Goal: Transaction & Acquisition: Purchase product/service

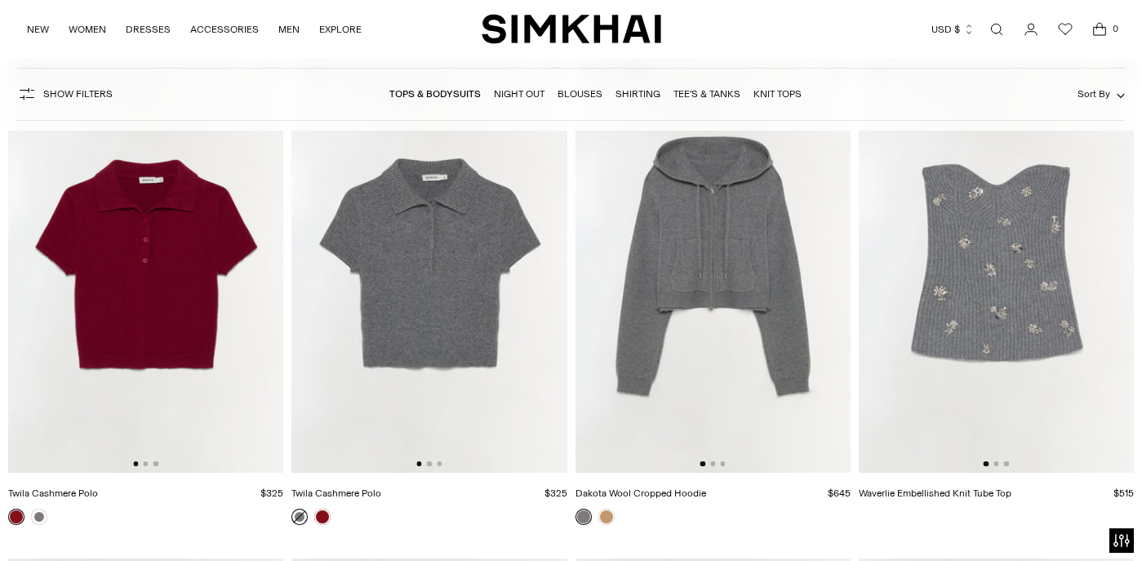
scroll to position [1716, 0]
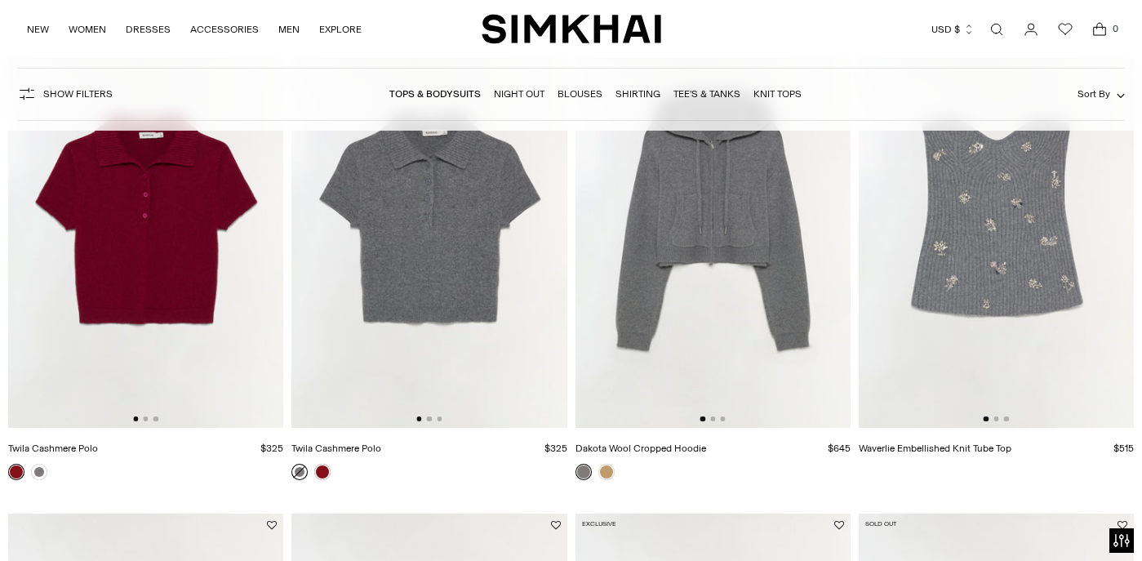
click at [427, 300] on img at bounding box center [428, 221] width 275 height 413
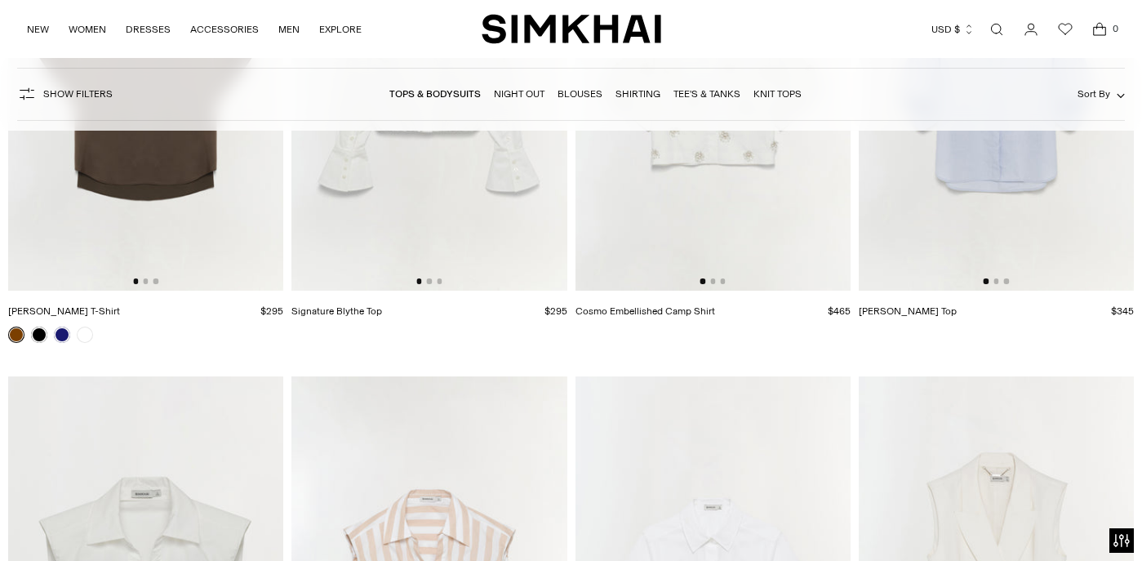
scroll to position [8310, 0]
